Goal: Task Accomplishment & Management: Use online tool/utility

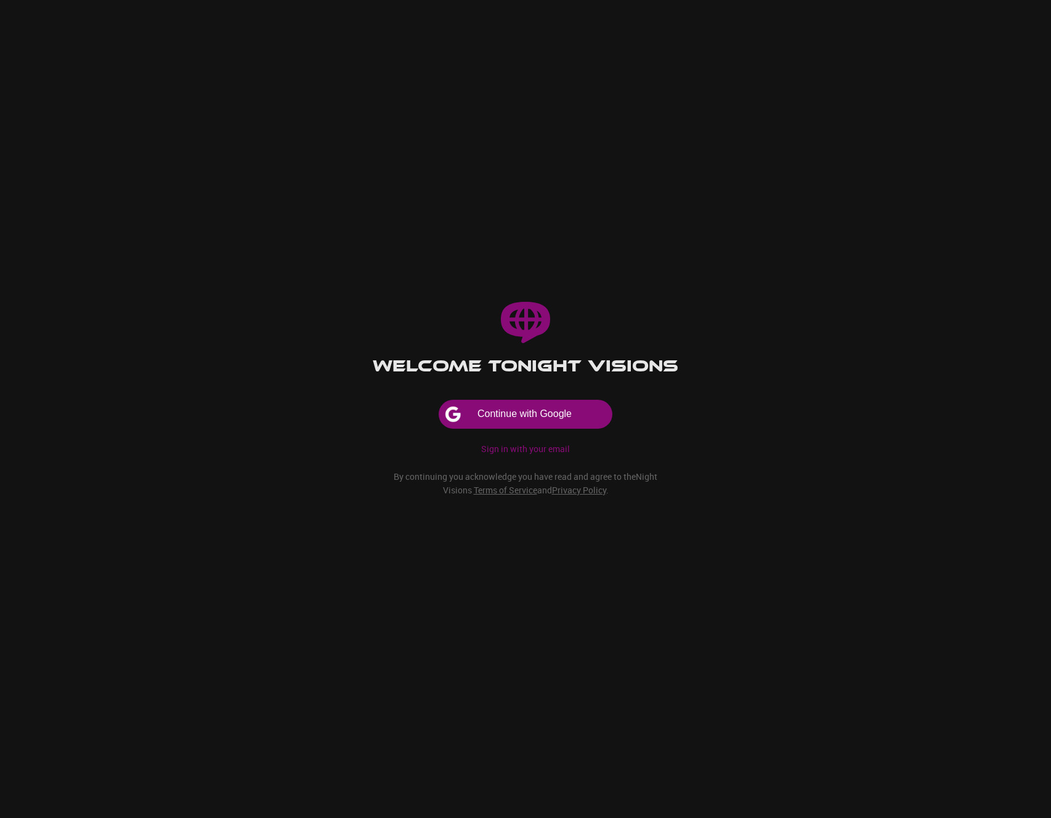
click at [553, 415] on button "Continue with Google" at bounding box center [525, 415] width 173 height 28
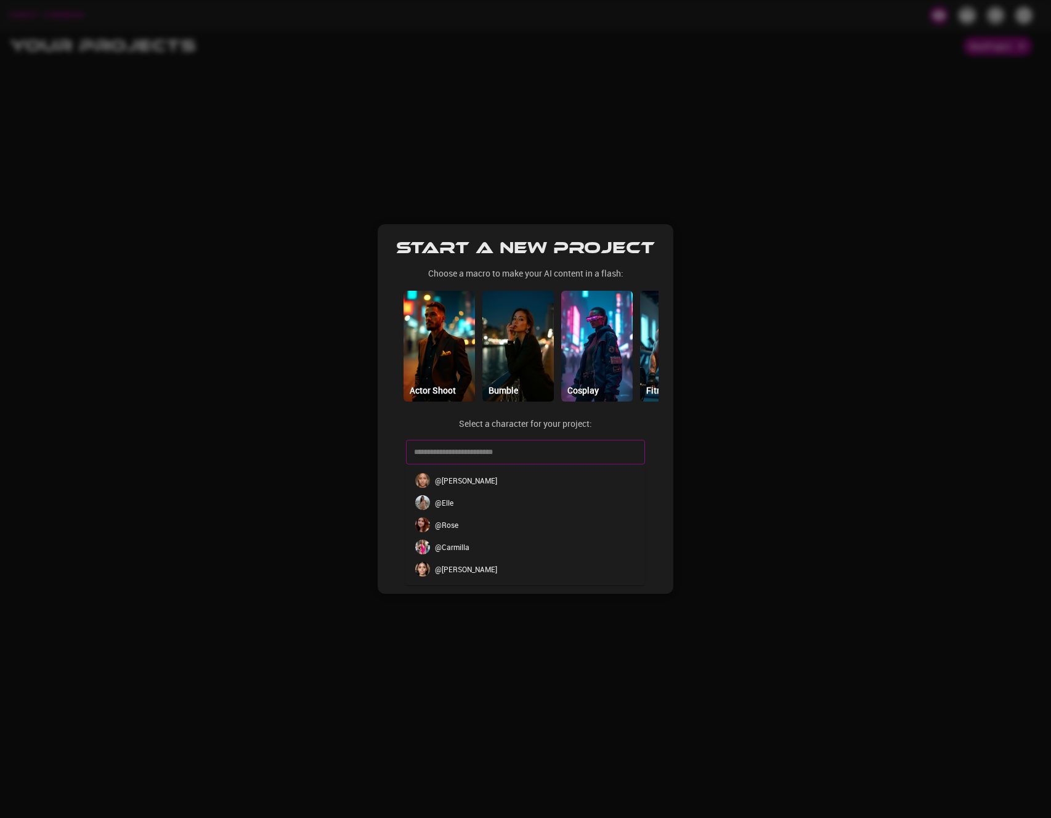
click at [499, 451] on input "text" at bounding box center [516, 452] width 211 height 20
click at [677, 316] on div at bounding box center [525, 409] width 1051 height 818
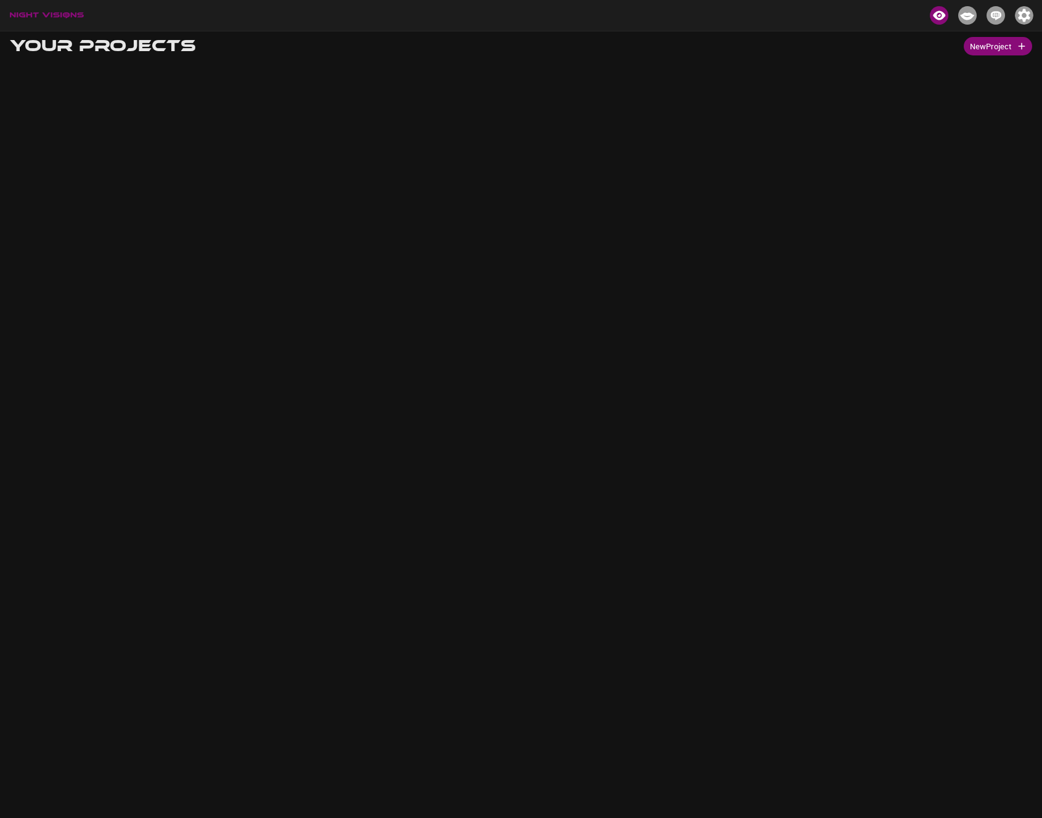
click at [731, 310] on body "Your Projects New Project" at bounding box center [521, 440] width 1042 height 818
click at [1026, 15] on img "button" at bounding box center [1024, 15] width 18 height 18
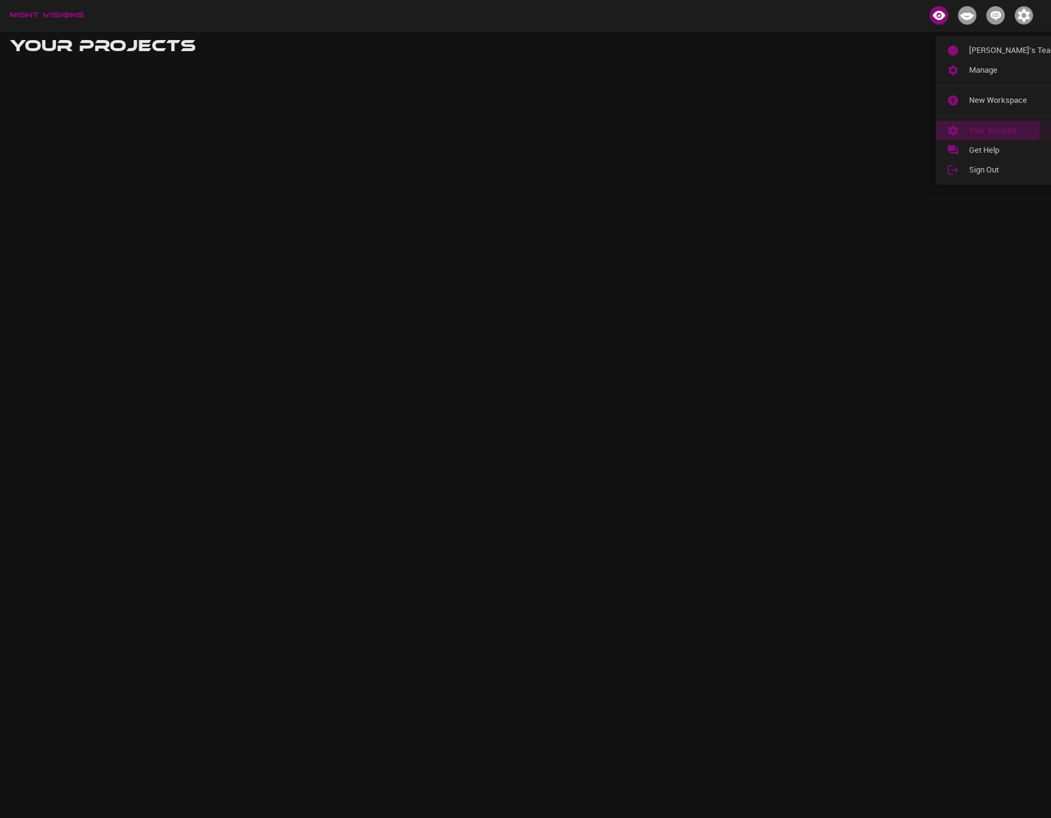
click at [960, 129] on div at bounding box center [958, 130] width 22 height 12
